Goal: Task Accomplishment & Management: Manage account settings

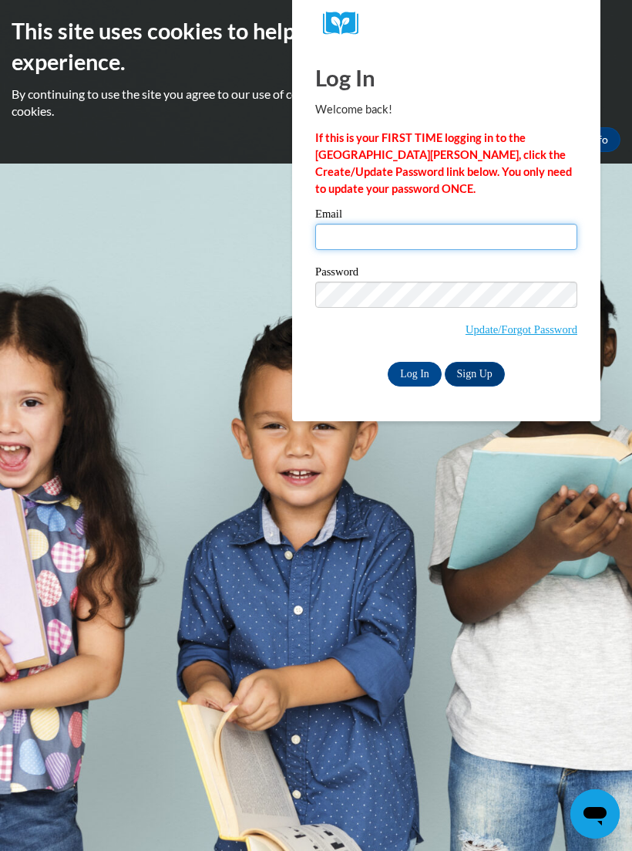
click at [542, 228] on input "Email" at bounding box center [446, 237] width 262 height 26
type input "n"
type input "[EMAIL_ADDRESS][DOMAIN_NAME]"
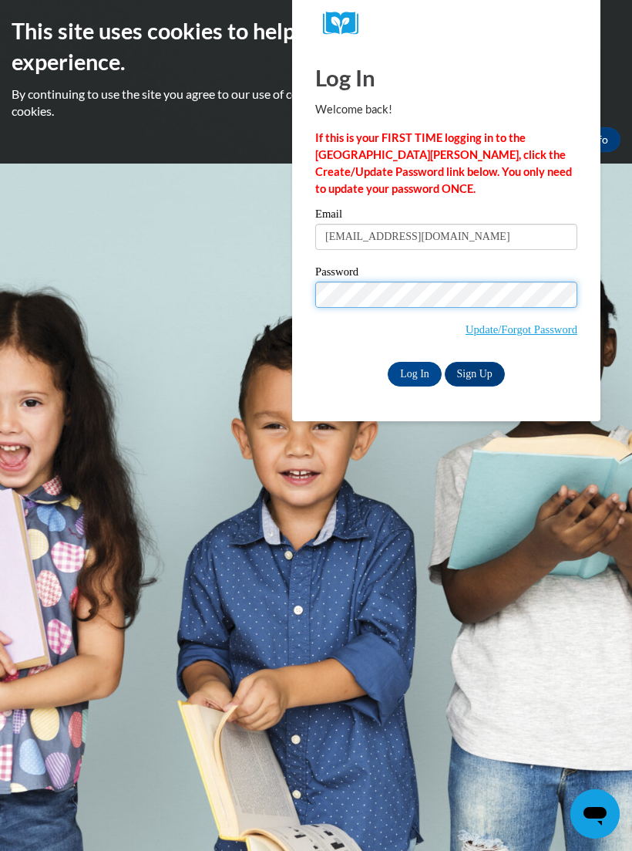
click at [415, 372] on input "Log In" at bounding box center [415, 374] width 54 height 25
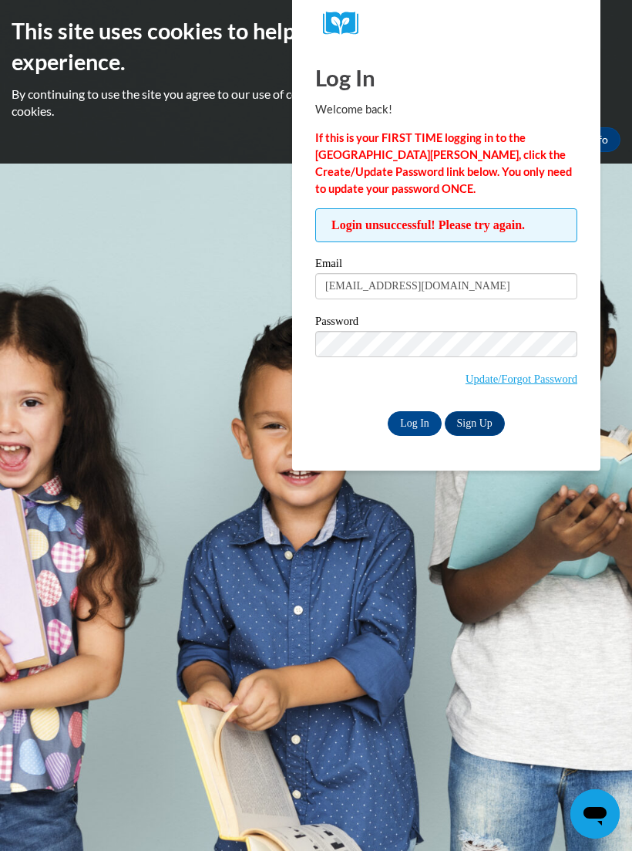
click at [415, 424] on input "Log In" at bounding box center [415, 423] width 54 height 25
click at [415, 422] on input "Log In" at bounding box center [415, 423] width 54 height 25
click at [415, 420] on input "Log In" at bounding box center [415, 423] width 54 height 25
click at [415, 421] on input "Log In" at bounding box center [415, 423] width 54 height 25
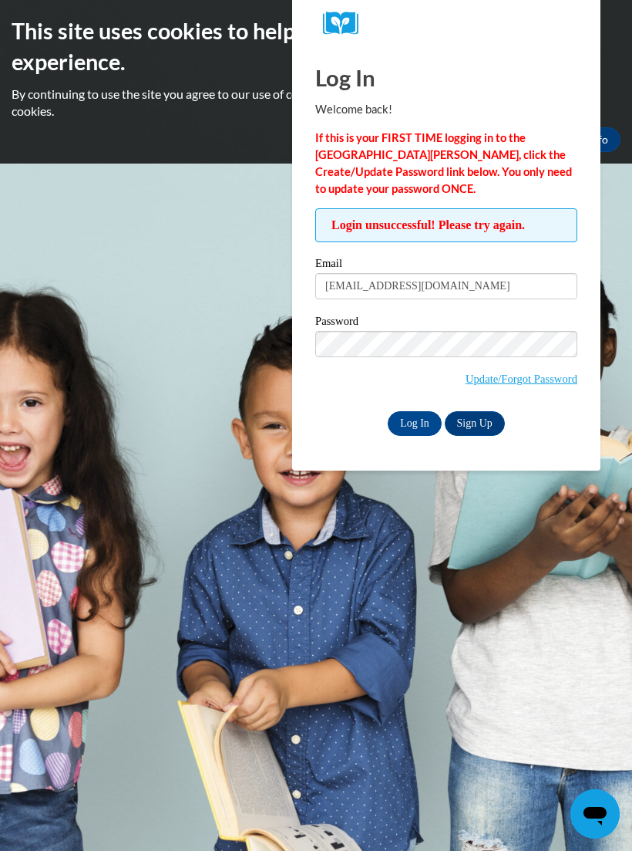
click at [415, 433] on input "Log In" at bounding box center [415, 423] width 54 height 25
click at [418, 422] on input "Log In" at bounding box center [415, 423] width 54 height 25
click at [418, 433] on input "Log In" at bounding box center [415, 423] width 54 height 25
click at [396, 298] on input "[EMAIL_ADDRESS][DOMAIN_NAME]" at bounding box center [446, 286] width 262 height 26
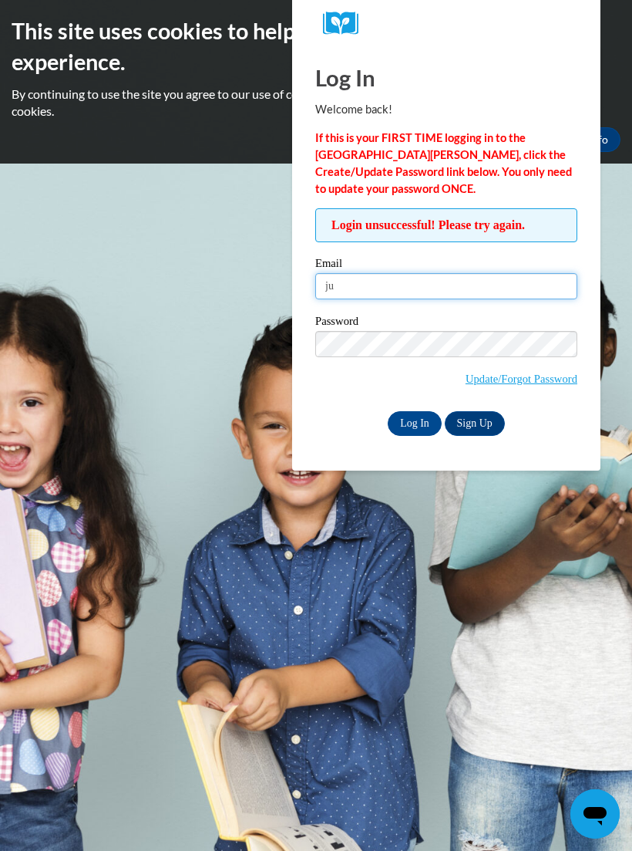
type input "j"
type input "[EMAIL_ADDRESS][DOMAIN_NAME]"
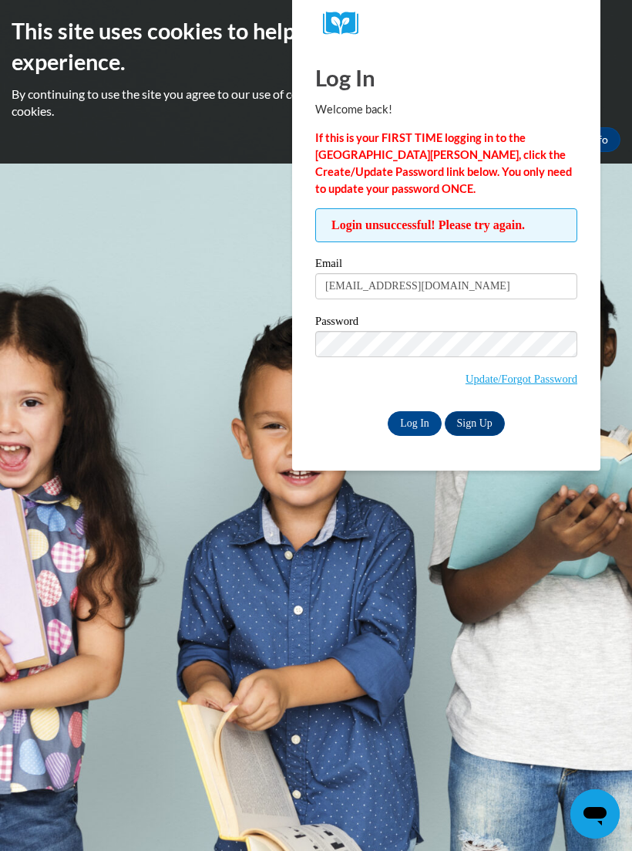
click at [416, 419] on input "Log In" at bounding box center [415, 423] width 54 height 25
click at [415, 422] on input "Log In" at bounding box center [415, 423] width 54 height 25
click at [457, 288] on input "[EMAIL_ADDRESS][DOMAIN_NAME]" at bounding box center [446, 286] width 262 height 26
type input "Ju"
type input "[EMAIL_ADDRESS],com"
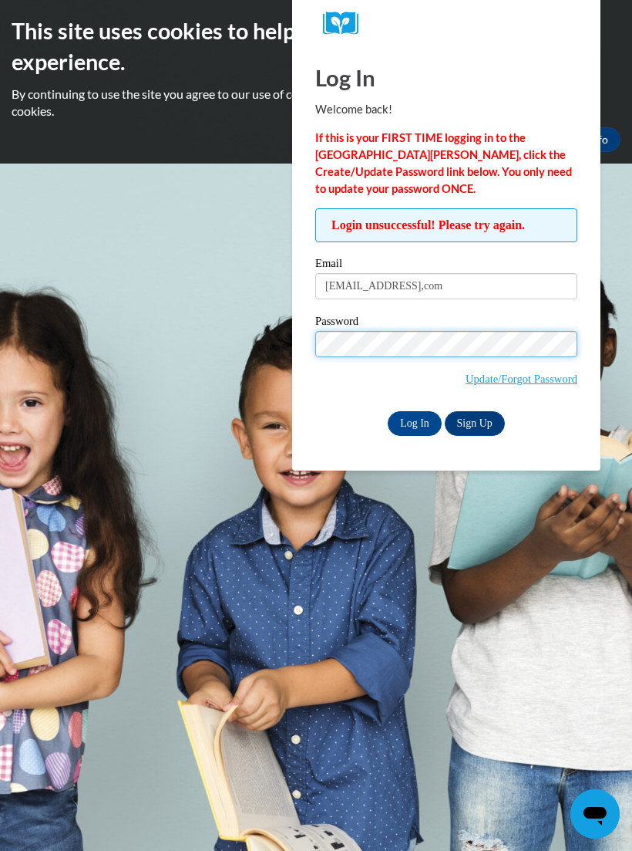
click at [415, 422] on input "Log In" at bounding box center [415, 423] width 54 height 25
click at [413, 423] on input "Log In" at bounding box center [415, 423] width 54 height 25
